Goal: Communication & Community: Participate in discussion

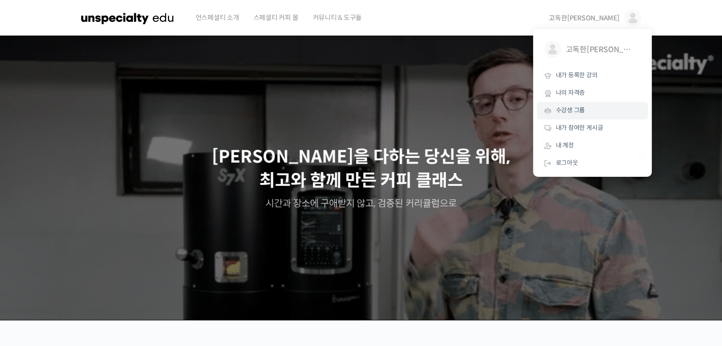
click at [579, 111] on span "수강생 그룹" at bounding box center [570, 110] width 29 height 8
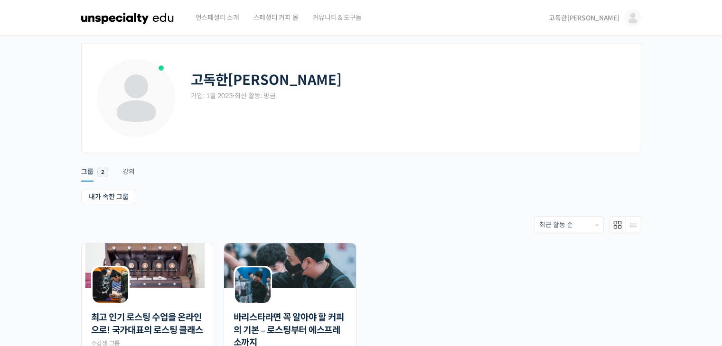
drag, startPoint x: 0, startPoint y: 0, endPoint x: 246, endPoint y: 223, distance: 332.5
click at [246, 223] on div "고독한[PERSON_NAME] 가입: 1월 2023 • 최신 활동: 방금 Remove Connection Are you sure you wan…" at bounding box center [361, 227] width 560 height 368
click at [273, 325] on link "바리스타라면 꼭 알아야 할 커피의 기본 – 로스팅부터 에스프레소까지" at bounding box center [289, 331] width 113 height 38
